Goal: Transaction & Acquisition: Purchase product/service

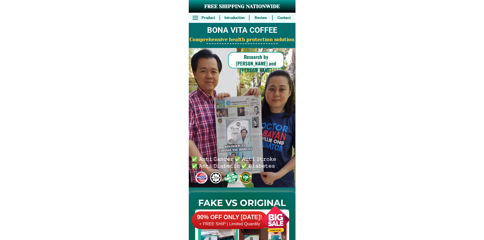
click at [263, 203] on div at bounding box center [276, 220] width 40 height 40
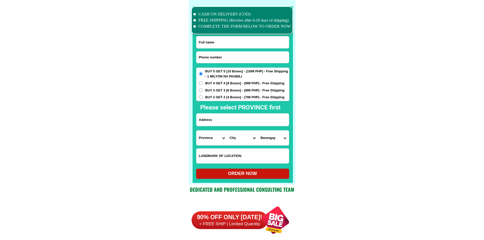
scroll to position [3954, 0]
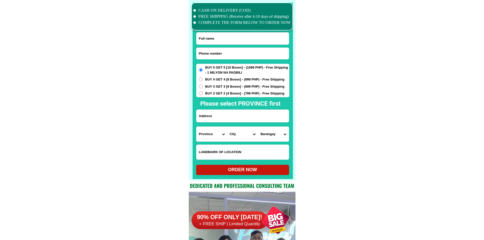
click at [230, 49] on input "Input phone_number" at bounding box center [243, 53] width 93 height 11
paste input "09692183981"
type input "09692183981"
click at [219, 31] on div at bounding box center [243, 91] width 100 height 177
drag, startPoint x: 216, startPoint y: 40, endPoint x: 216, endPoint y: 27, distance: 13.5
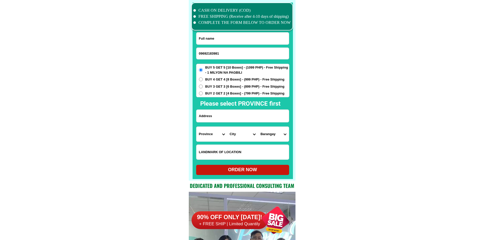
click at [216, 40] on input "Input full_name" at bounding box center [243, 39] width 93 height 12
paste input "[PERSON_NAME]"
type input "[PERSON_NAME]"
click at [248, 116] on input "Input address" at bounding box center [243, 116] width 93 height 12
paste input "116 [DATE][PERSON_NAME] phase 1 fortune [GEOGRAPHIC_DATA] tbing ilog"
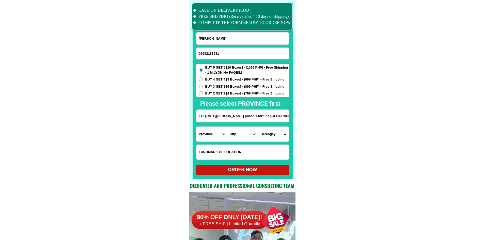
type input "116 [DATE][PERSON_NAME] phase 1 fortune [GEOGRAPHIC_DATA] tbing ilog"
click at [209, 134] on select "Province [GEOGRAPHIC_DATA] [GEOGRAPHIC_DATA] [GEOGRAPHIC_DATA] [GEOGRAPHIC_DATA…" at bounding box center [212, 134] width 31 height 15
click at [214, 133] on select "Province [GEOGRAPHIC_DATA] [GEOGRAPHIC_DATA] [GEOGRAPHIC_DATA] [GEOGRAPHIC_DATA…" at bounding box center [212, 134] width 31 height 15
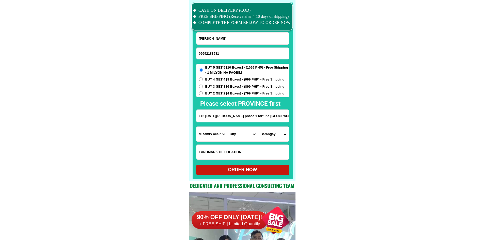
click at [230, 133] on select "City Aloran [GEOGRAPHIC_DATA] [GEOGRAPHIC_DATA][PERSON_NAME] [PERSON_NAME]-chio…" at bounding box center [242, 134] width 31 height 15
click at [214, 133] on select "Province [GEOGRAPHIC_DATA] [GEOGRAPHIC_DATA] [GEOGRAPHIC_DATA] [GEOGRAPHIC_DATA…" at bounding box center [212, 134] width 31 height 15
select select "63_219"
click at [197, 127] on select "Province [GEOGRAPHIC_DATA] [GEOGRAPHIC_DATA] [GEOGRAPHIC_DATA] [GEOGRAPHIC_DATA…" at bounding box center [212, 134] width 31 height 15
click at [248, 139] on select "City [GEOGRAPHIC_DATA] [GEOGRAPHIC_DATA] [GEOGRAPHIC_DATA] [GEOGRAPHIC_DATA]-ci…" at bounding box center [242, 134] width 31 height 15
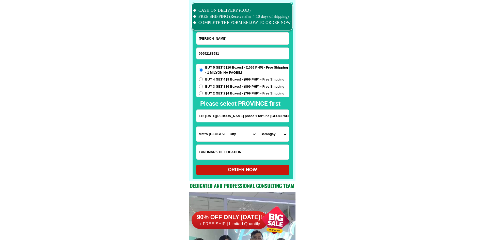
select select "63_2198465"
click at [279, 137] on select "[GEOGRAPHIC_DATA][PERSON_NAME] dos [PERSON_NAME] [GEOGRAPHIC_DATA] [DEMOGRAPHIC…" at bounding box center [273, 134] width 31 height 15
select select "63_21984655205"
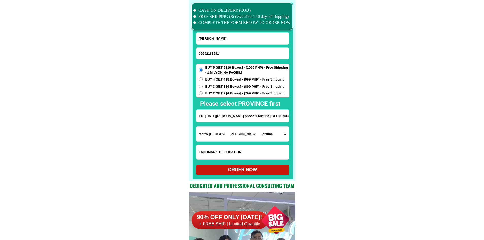
click at [269, 170] on div "ORDER NOW" at bounding box center [242, 170] width 93 height 7
type input "[PERSON_NAME]"
radio input "true"
